Goal: Find specific page/section: Find specific page/section

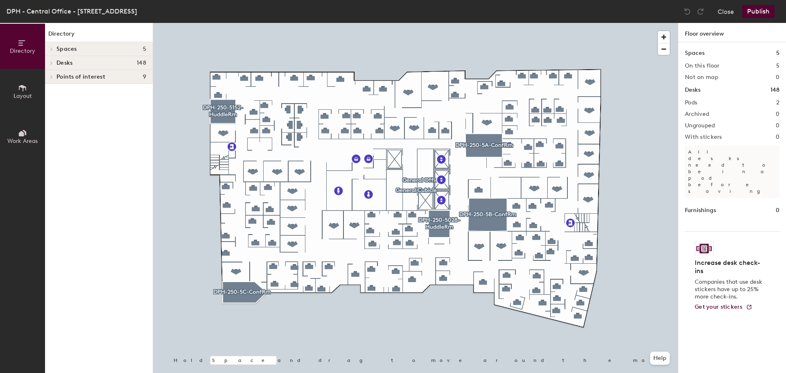
click at [50, 65] on icon at bounding box center [51, 63] width 3 height 4
click at [91, 79] on span "General Office" at bounding box center [76, 77] width 40 height 7
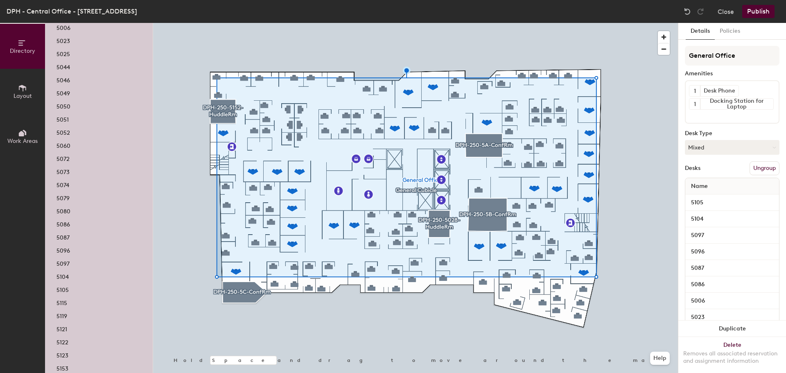
scroll to position [82, 0]
click at [65, 100] on p "5051" at bounding box center [62, 99] width 12 height 9
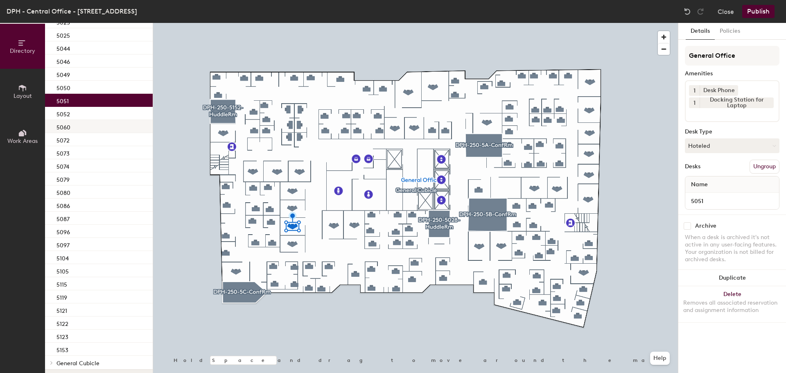
click at [63, 130] on p "5060" at bounding box center [63, 126] width 14 height 9
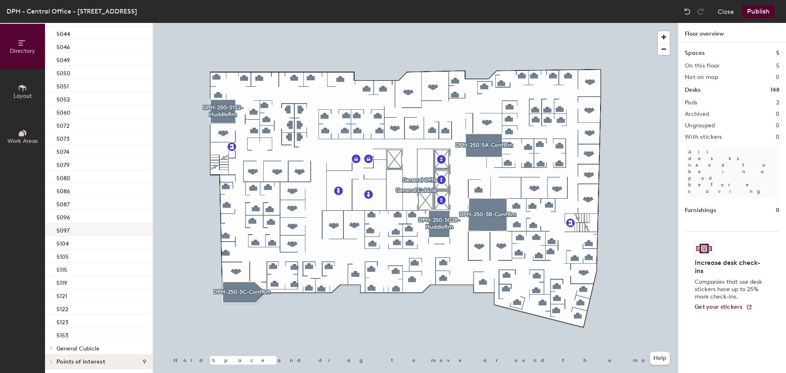
scroll to position [99, 0]
click at [53, 344] on icon at bounding box center [51, 345] width 3 height 4
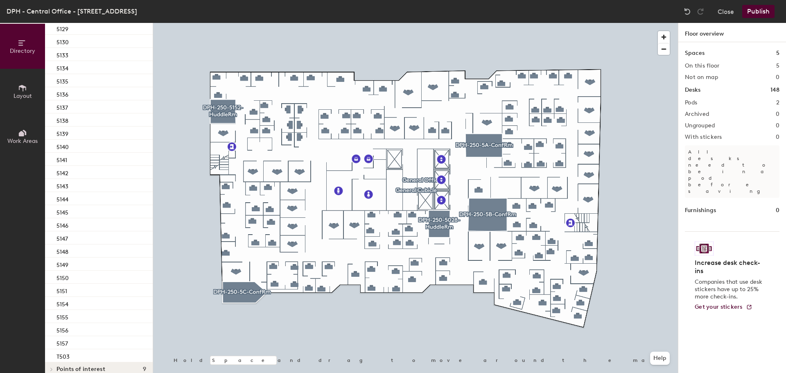
scroll to position [1684, 0]
click at [74, 345] on div "T503" at bounding box center [99, 345] width 108 height 13
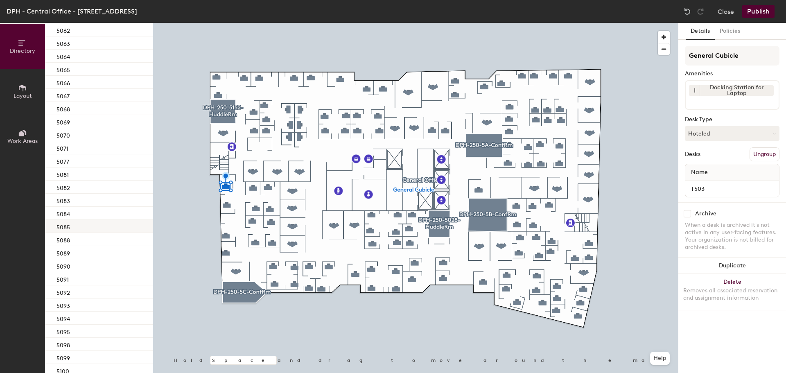
scroll to position [1029, 0]
click at [68, 57] on p "5061" at bounding box center [62, 57] width 12 height 9
click at [71, 74] on div "5062" at bounding box center [99, 70] width 108 height 13
click at [72, 83] on div "5063" at bounding box center [99, 83] width 108 height 13
click at [80, 97] on div "5064" at bounding box center [99, 96] width 108 height 13
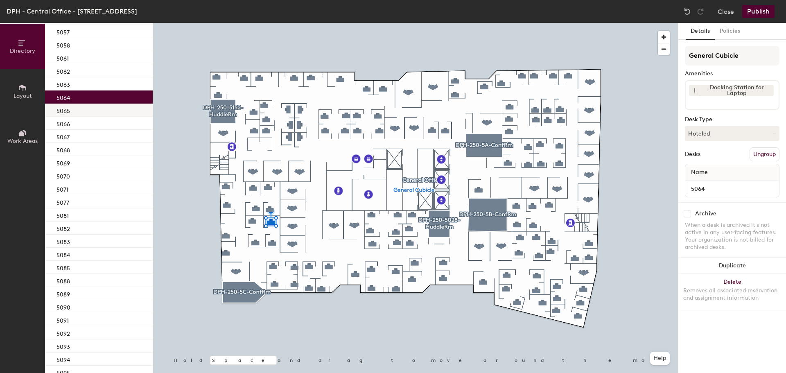
click at [79, 106] on div "5065" at bounding box center [99, 110] width 108 height 13
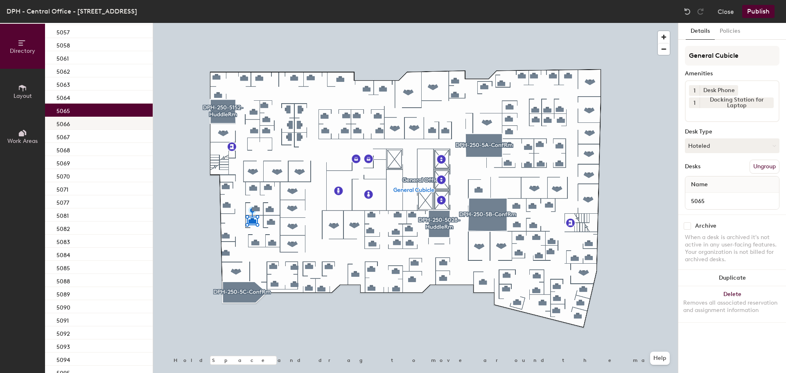
click at [79, 122] on div "5066" at bounding box center [99, 123] width 108 height 13
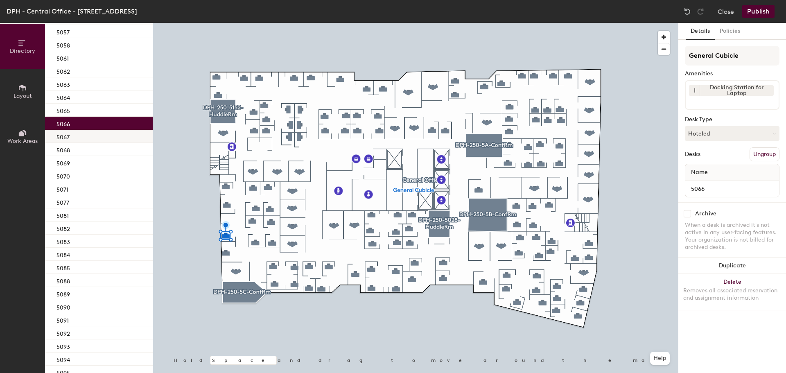
click at [79, 133] on div "5067" at bounding box center [99, 136] width 108 height 13
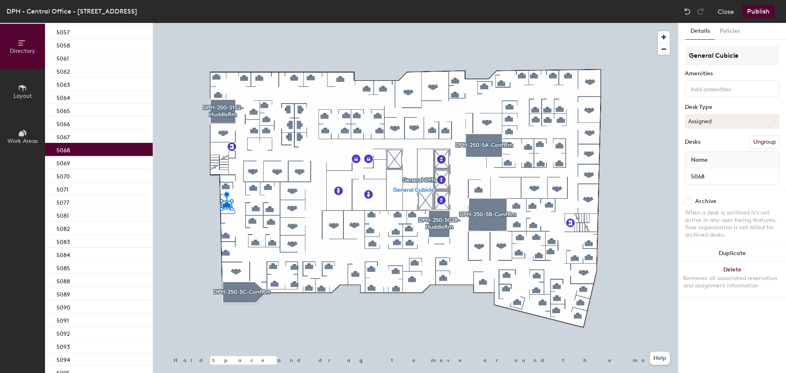
click at [75, 153] on div "5068" at bounding box center [99, 149] width 108 height 13
click at [74, 163] on div "5069" at bounding box center [99, 162] width 108 height 13
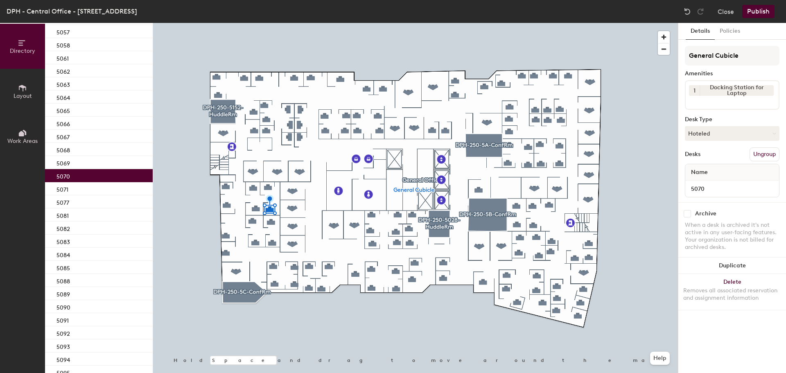
click at [74, 177] on div "5070" at bounding box center [99, 175] width 108 height 13
click at [77, 186] on div "5071" at bounding box center [99, 188] width 108 height 13
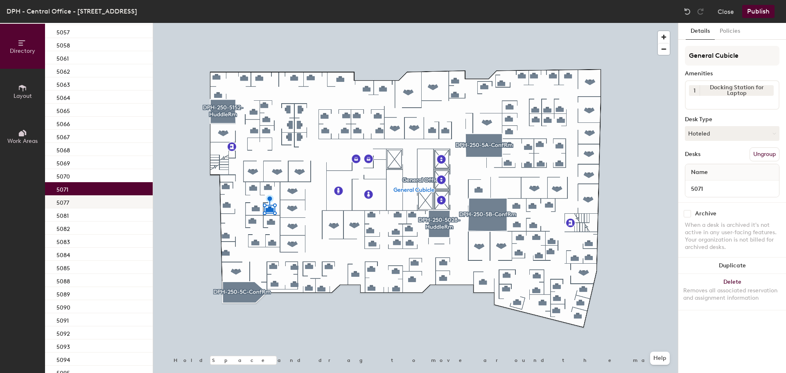
click at [80, 196] on div "5077" at bounding box center [99, 201] width 108 height 13
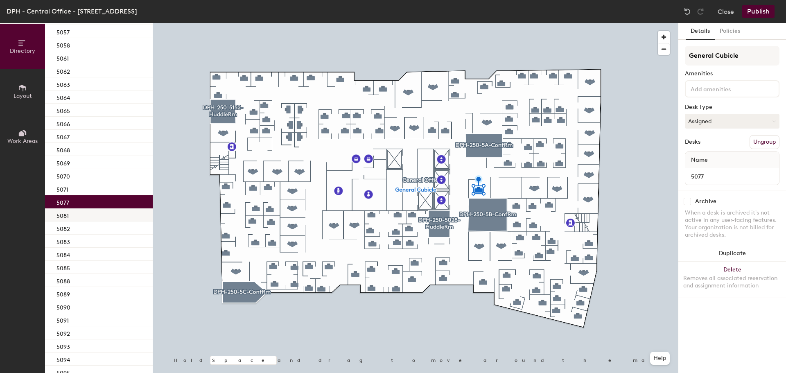
click at [81, 212] on div "5081" at bounding box center [99, 214] width 108 height 13
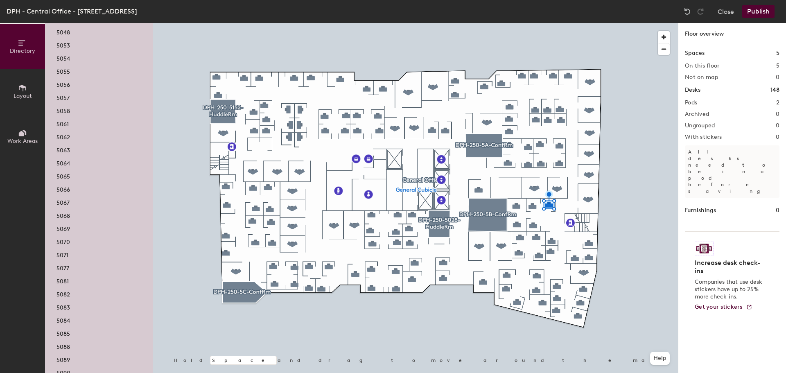
scroll to position [1094, 0]
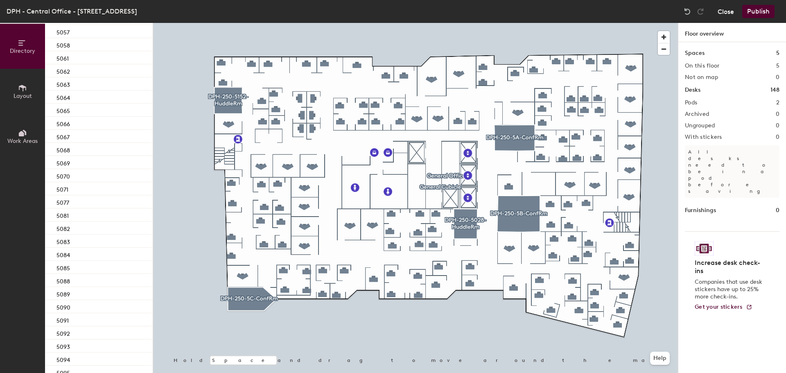
click at [728, 11] on button "Close" at bounding box center [725, 11] width 16 height 13
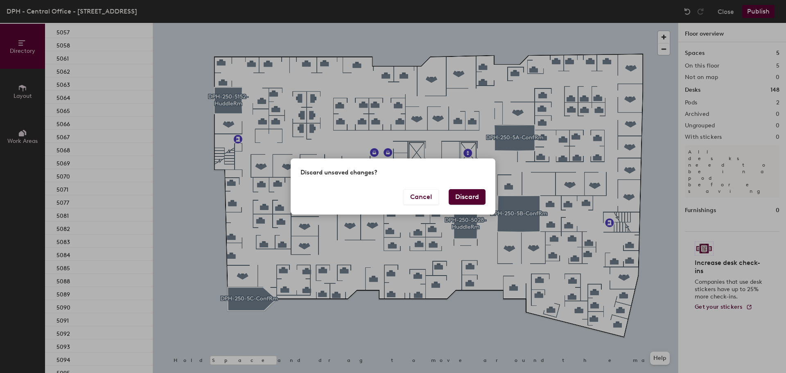
click at [471, 202] on button "Discard" at bounding box center [467, 197] width 37 height 16
